Goal: Navigation & Orientation: Understand site structure

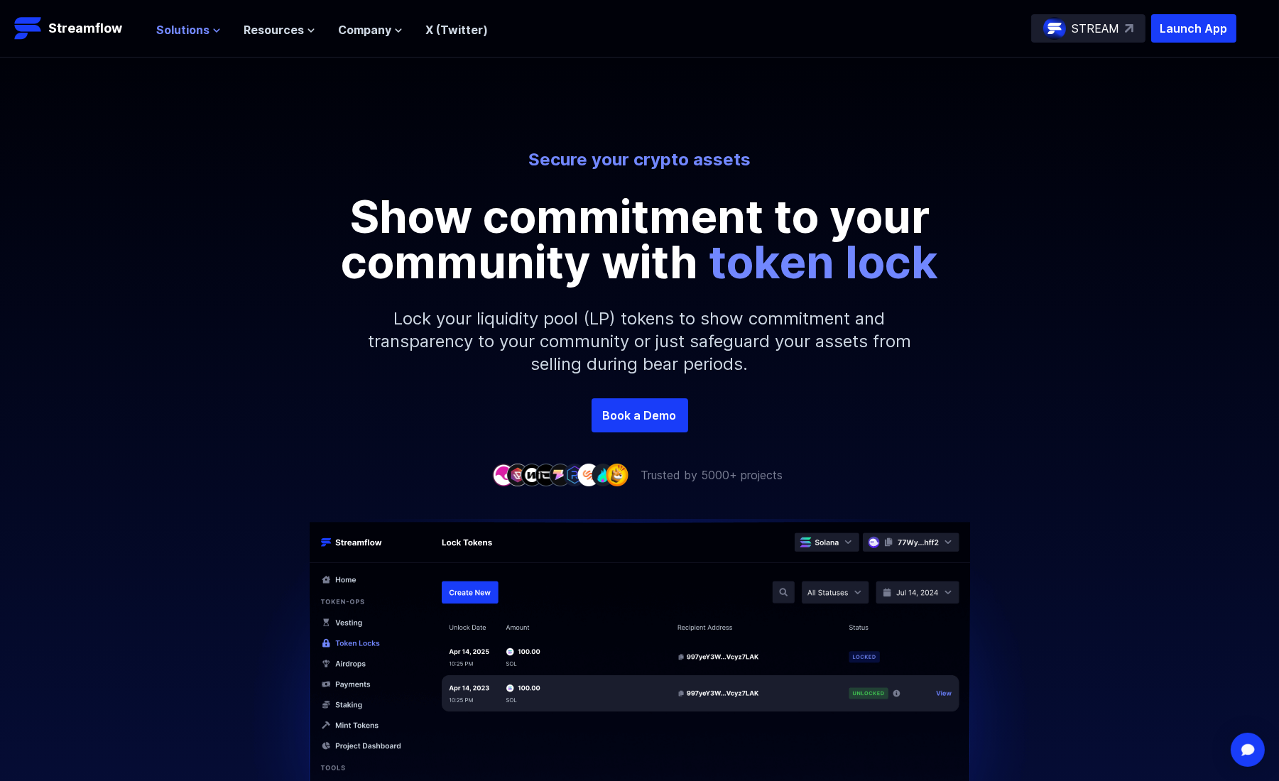
click at [214, 28] on icon at bounding box center [216, 30] width 9 height 9
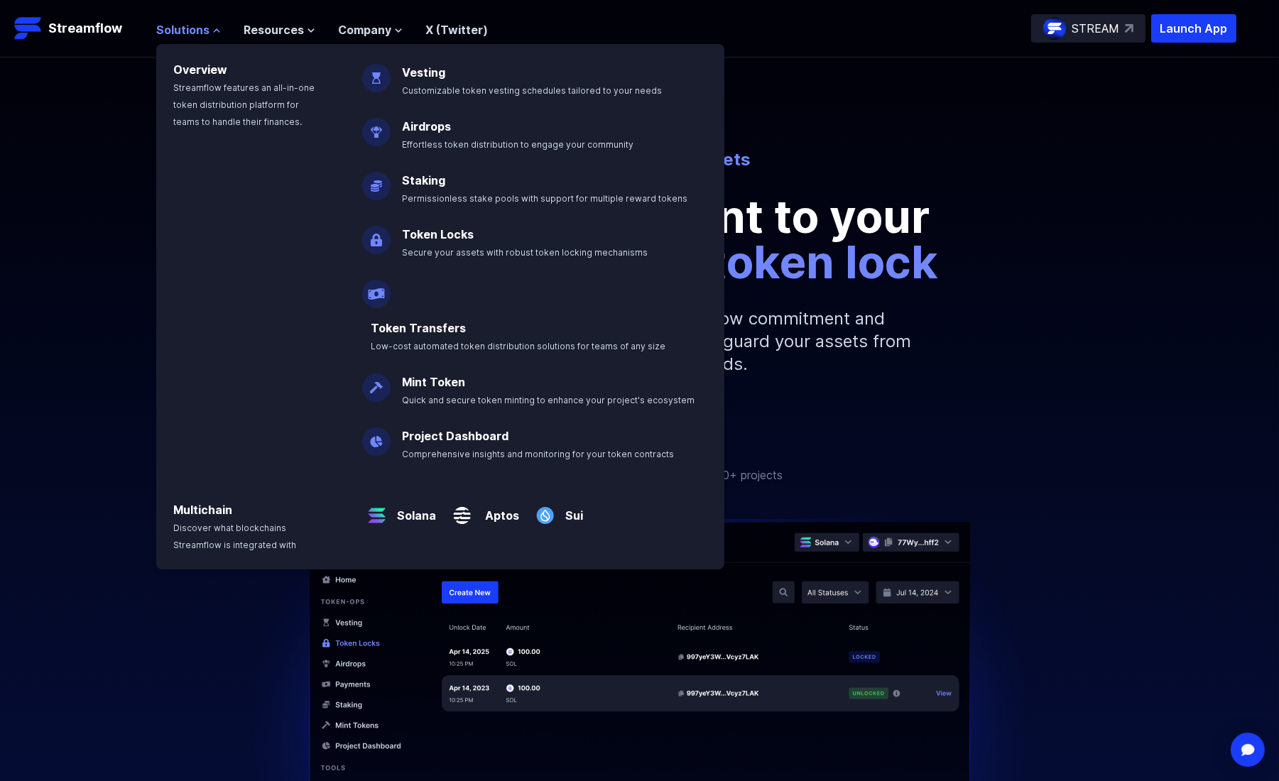
click at [214, 28] on icon at bounding box center [216, 30] width 9 height 9
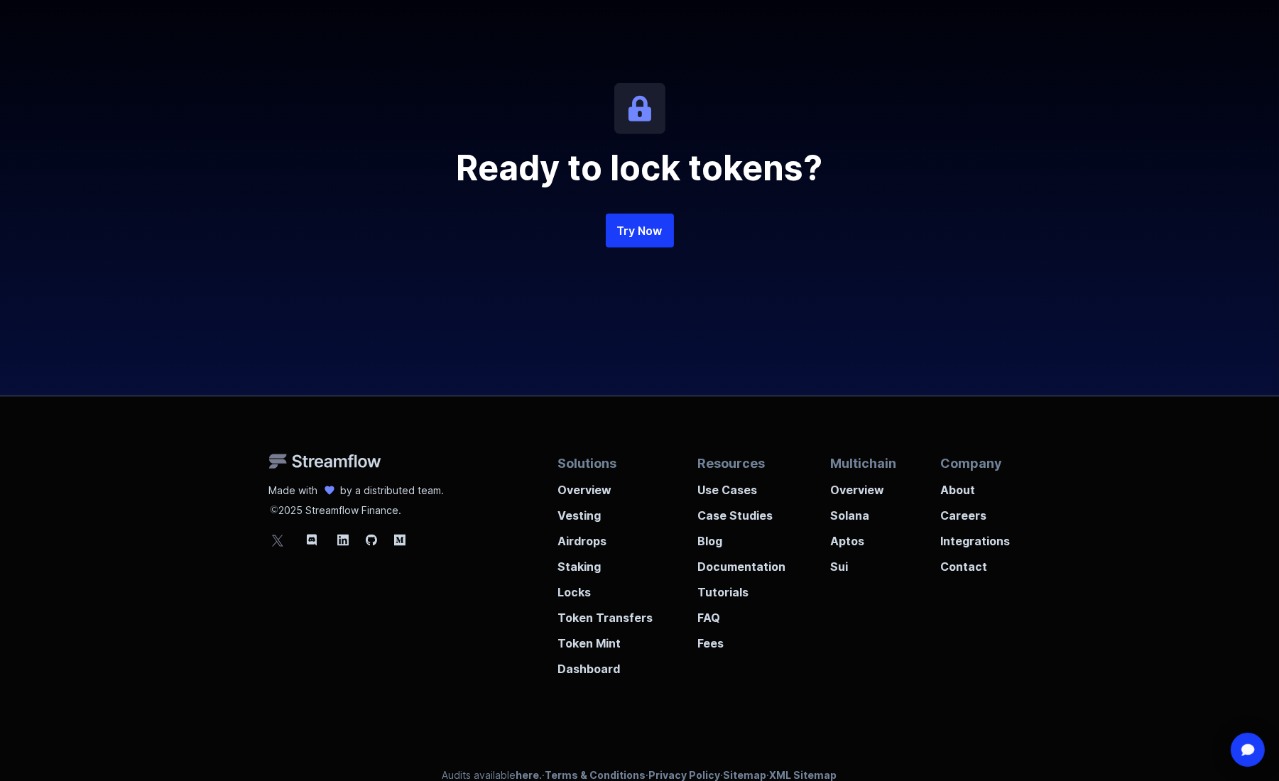
scroll to position [3161, 0]
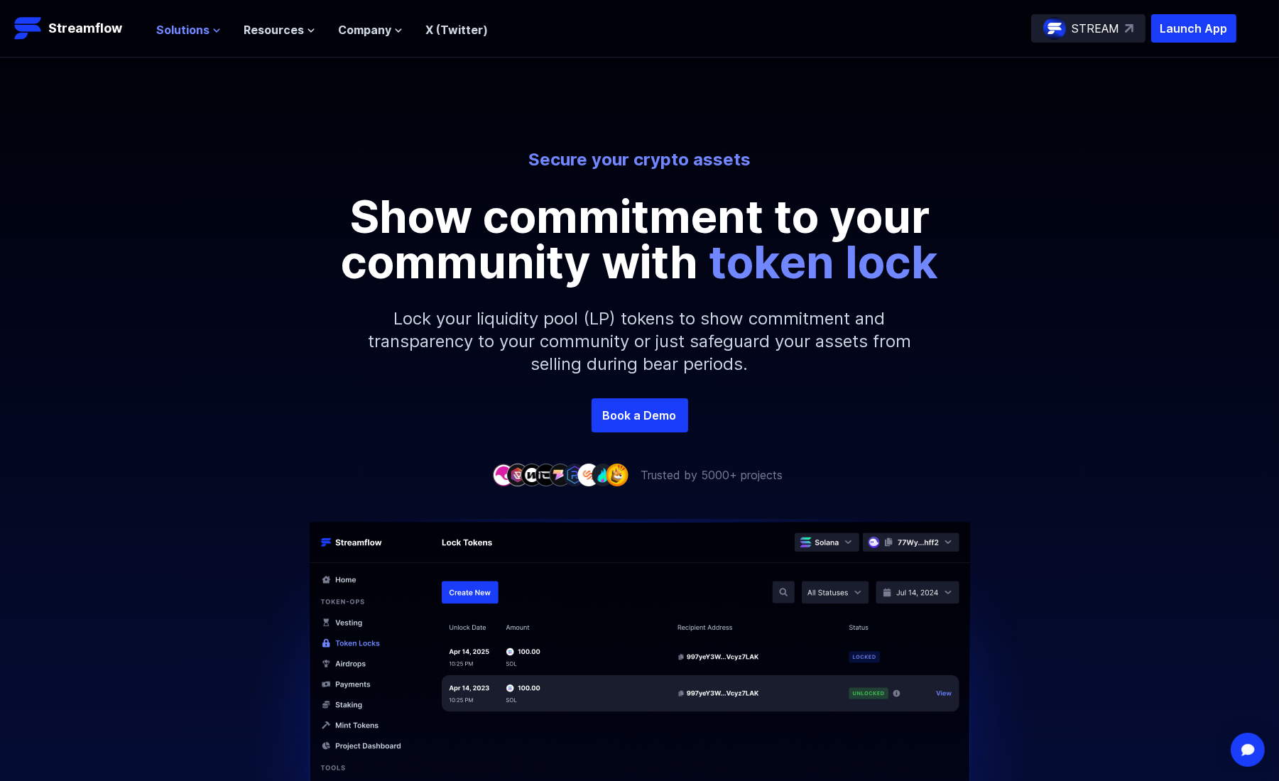
click at [200, 29] on span "Solutions" at bounding box center [182, 29] width 53 height 17
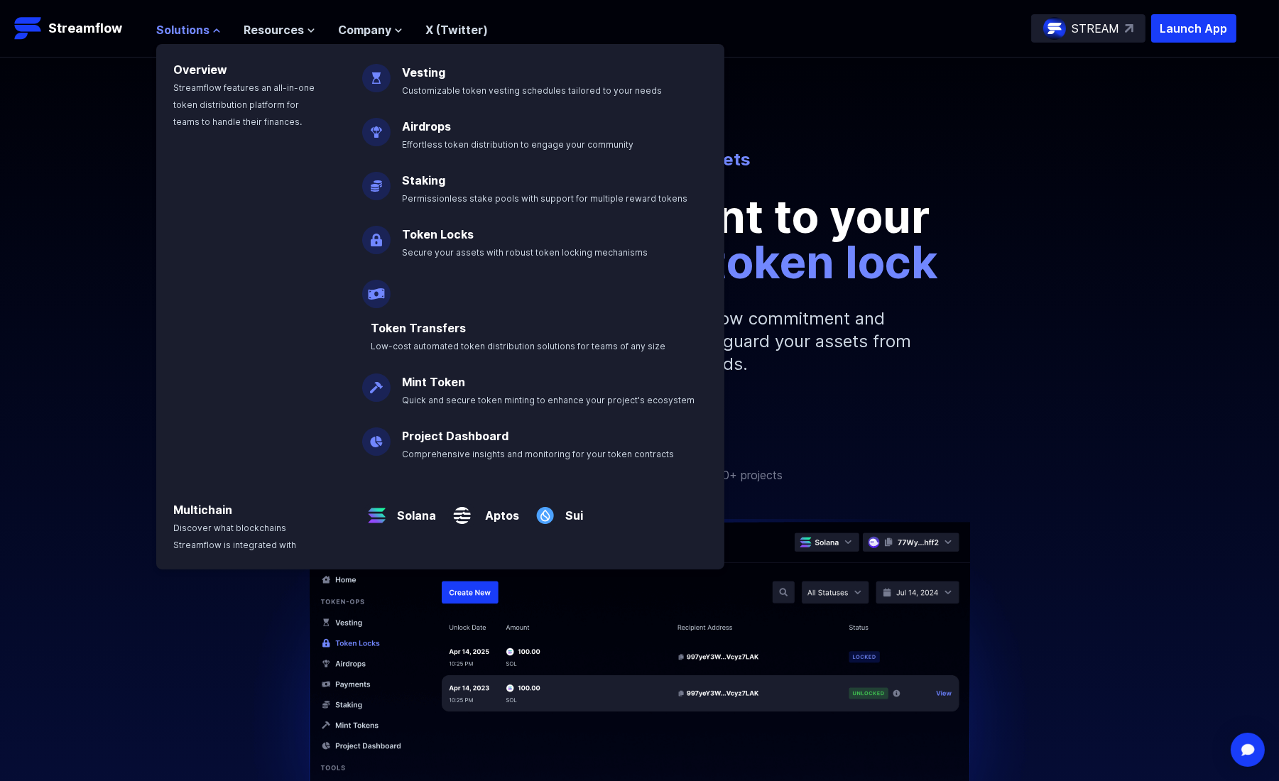
click at [200, 28] on span "Solutions" at bounding box center [182, 29] width 53 height 17
